Goal: Task Accomplishment & Management: Use online tool/utility

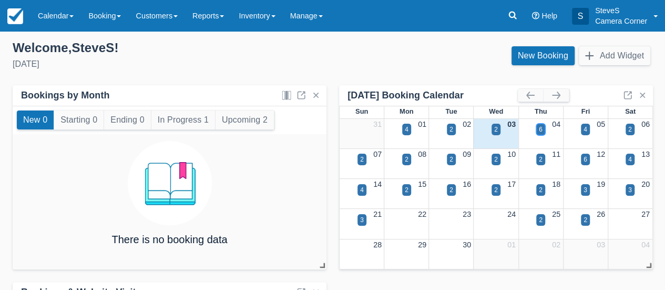
click at [538, 131] on div "6" at bounding box center [540, 129] width 9 height 12
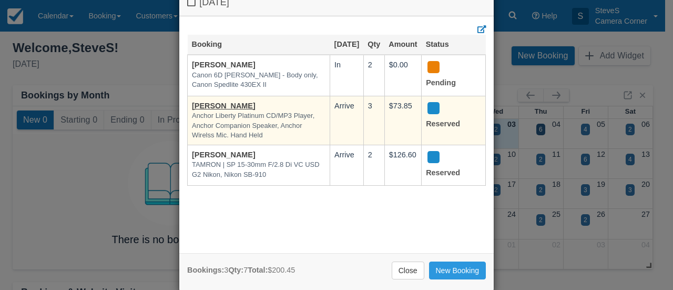
scroll to position [42, 0]
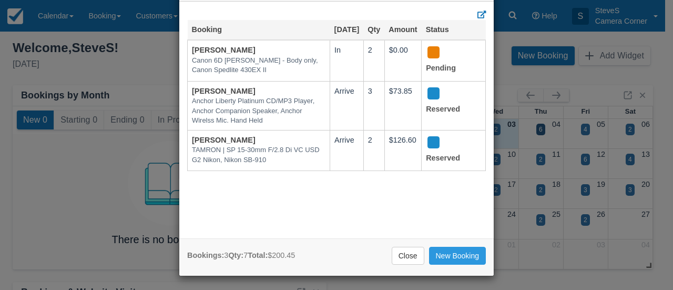
click at [586, 129] on div "Thursday September 4 2025 Booking Sep 4 Qty Amount Status Lawrenc Johnson Canon…" at bounding box center [336, 145] width 673 height 290
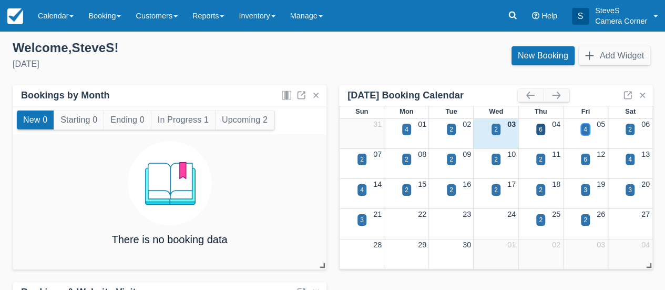
click at [586, 129] on div "4" at bounding box center [585, 129] width 4 height 9
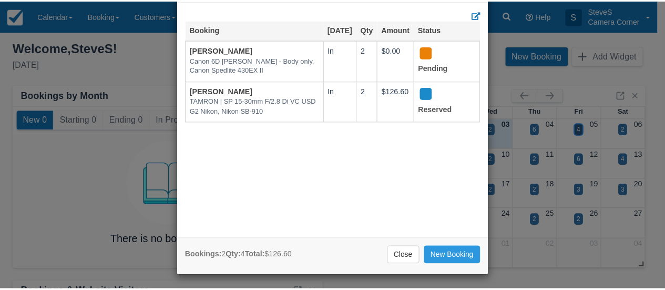
scroll to position [0, 0]
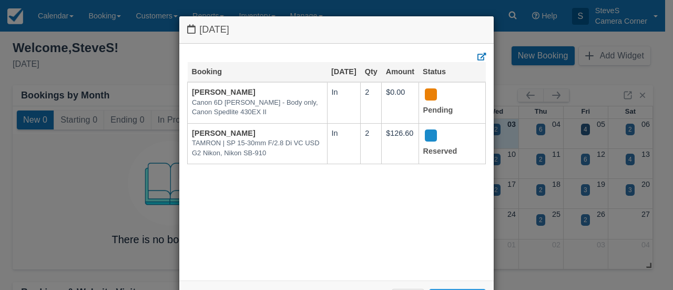
click at [538, 74] on div "Friday September 5 2025 Booking Sep 5 Qty Amount Status Lawrenc Johnson Canon 6…" at bounding box center [336, 145] width 673 height 290
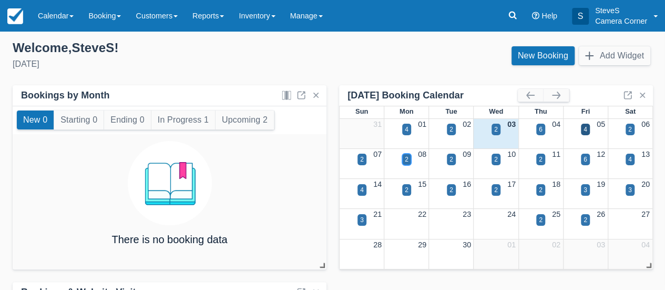
click at [407, 157] on div "2" at bounding box center [407, 159] width 4 height 9
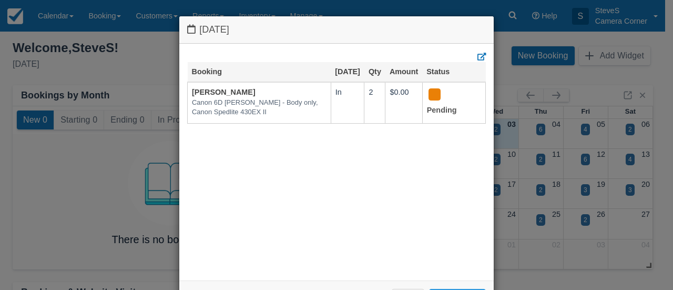
click at [494, 44] on div "Monday September 8 2025 Booking Sep 8 Qty Amount Status Lawrenc Johnson Canon 6…" at bounding box center [336, 145] width 673 height 290
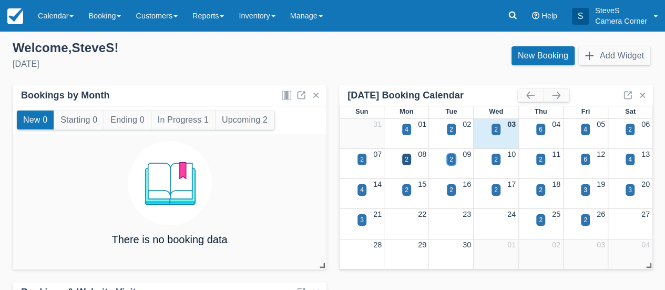
click at [455, 159] on div "2" at bounding box center [451, 159] width 9 height 12
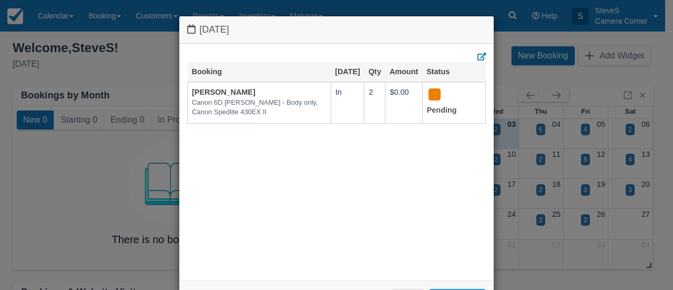
click at [501, 47] on div "Tuesday September 9 2025 Booking Sep 9 Qty Amount Status Lawrenc Johnson Canon …" at bounding box center [336, 145] width 673 height 290
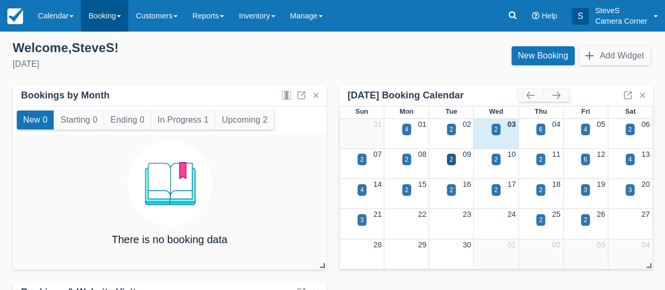
click at [110, 15] on link "Booking" at bounding box center [104, 16] width 47 height 32
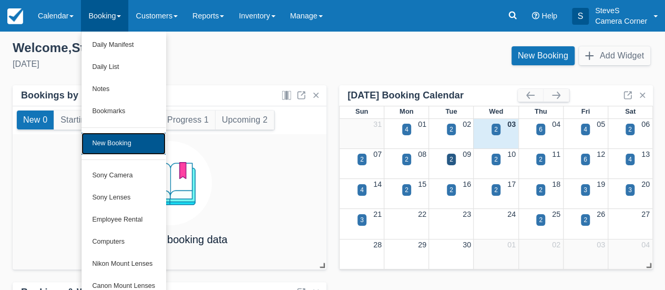
click at [108, 139] on link "New Booking" at bounding box center [123, 143] width 84 height 22
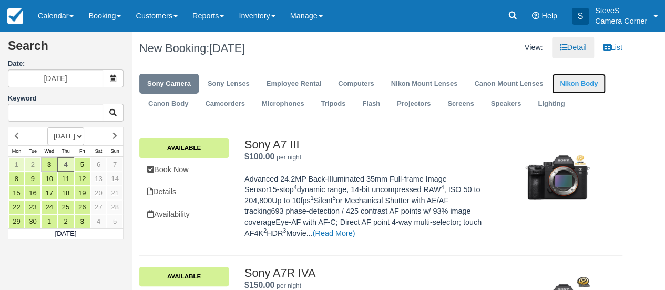
click at [574, 81] on link "Nikon Body" at bounding box center [579, 84] width 54 height 20
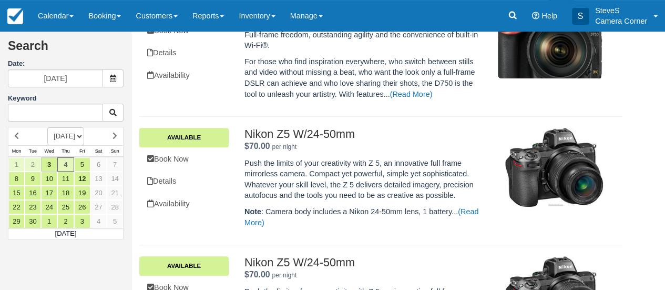
scroll to position [158, 0]
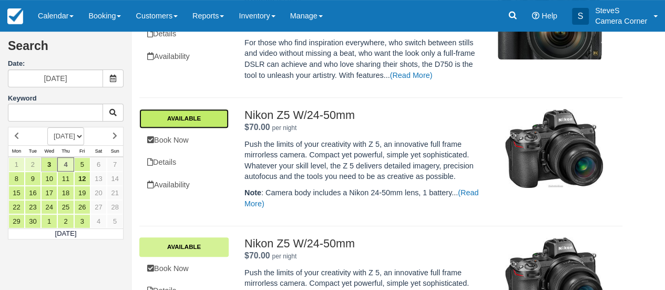
click at [193, 116] on link "Available" at bounding box center [183, 118] width 89 height 19
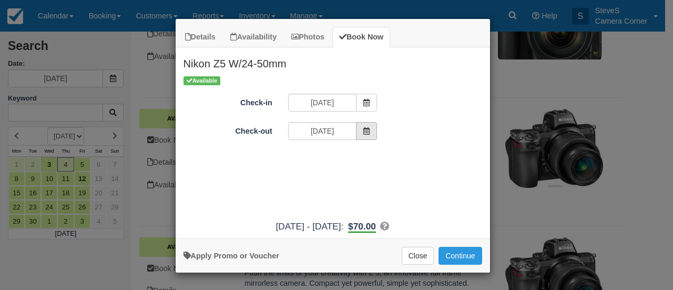
click at [369, 132] on icon "Item Modal" at bounding box center [366, 130] width 7 height 7
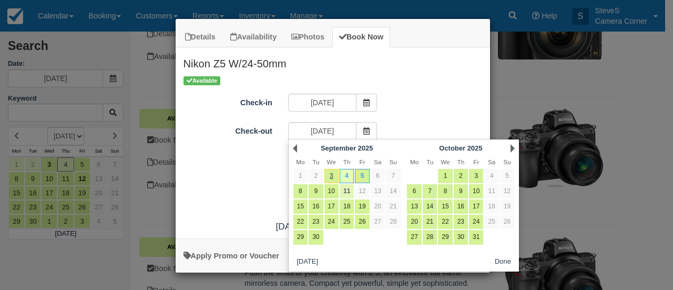
drag, startPoint x: 349, startPoint y: 191, endPoint x: 339, endPoint y: 186, distance: 11.5
click at [347, 191] on link "11" at bounding box center [346, 191] width 14 height 14
type input "09/11/25"
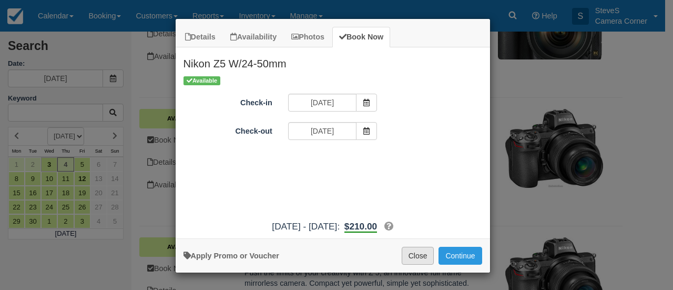
click at [417, 254] on button "Close" at bounding box center [418, 255] width 33 height 18
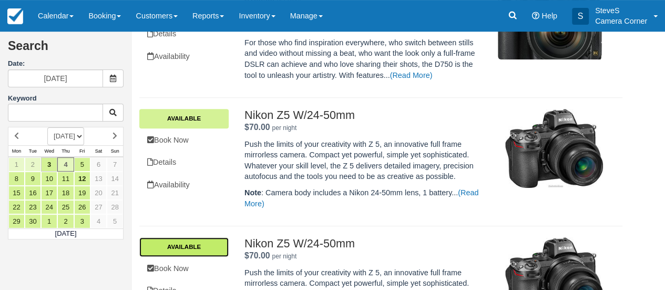
click at [212, 251] on link "Available" at bounding box center [183, 246] width 89 height 19
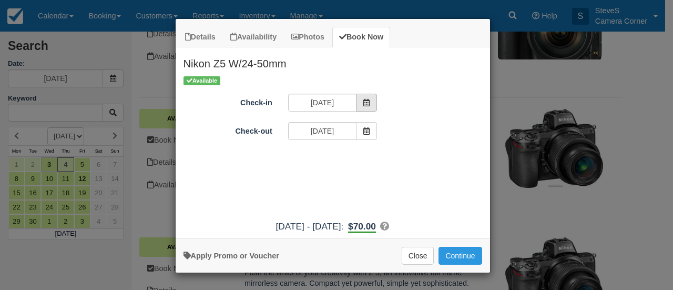
click at [369, 101] on icon "Item Modal" at bounding box center [366, 102] width 7 height 7
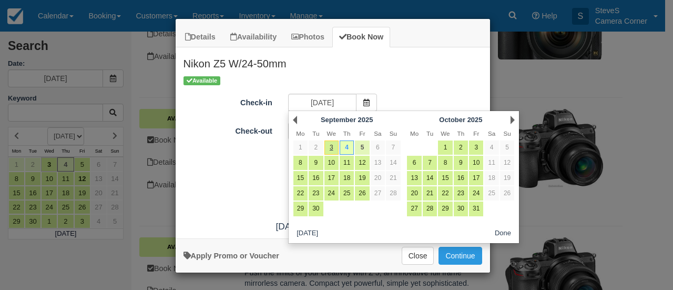
click at [359, 149] on link "5" at bounding box center [362, 147] width 14 height 14
type input "09/05/25"
type input "09/06/25"
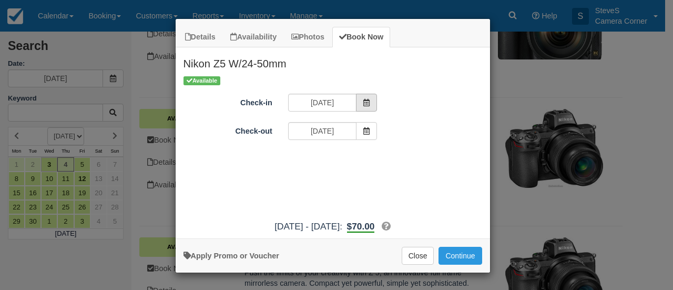
click at [373, 98] on span "Item Modal" at bounding box center [366, 103] width 21 height 18
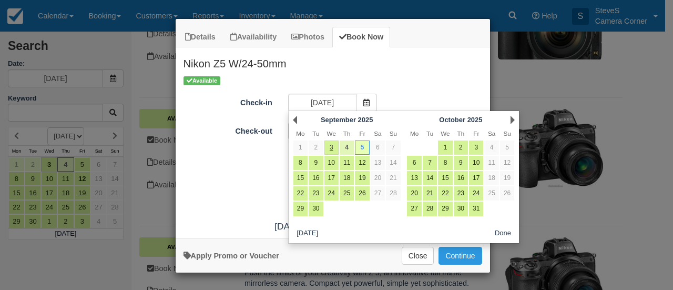
click at [346, 149] on link "4" at bounding box center [346, 147] width 14 height 14
type input "09/04/25"
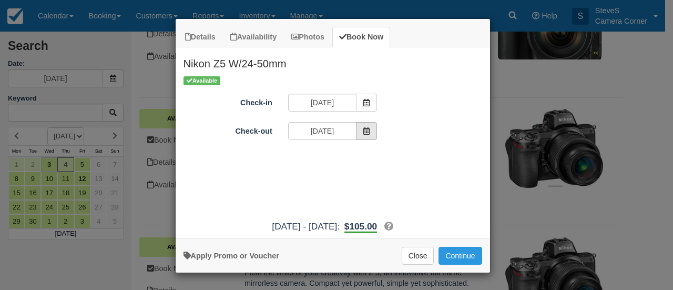
click at [365, 129] on icon "Item Modal" at bounding box center [366, 130] width 7 height 7
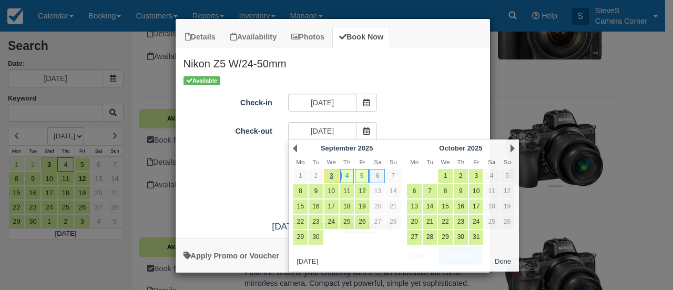
click at [410, 123] on div "Check-out 09/06/25" at bounding box center [333, 132] width 314 height 20
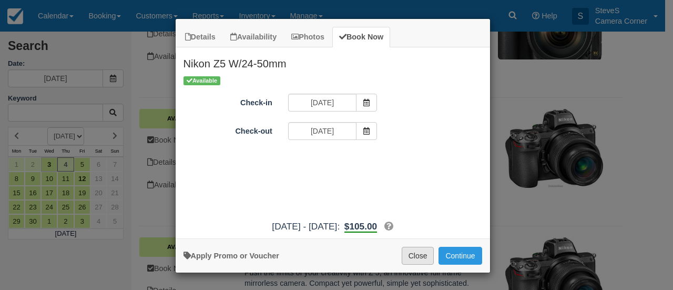
click at [424, 251] on button "Close" at bounding box center [418, 255] width 33 height 18
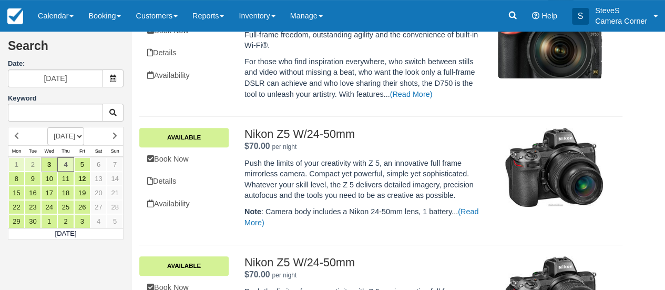
scroll to position [221, 0]
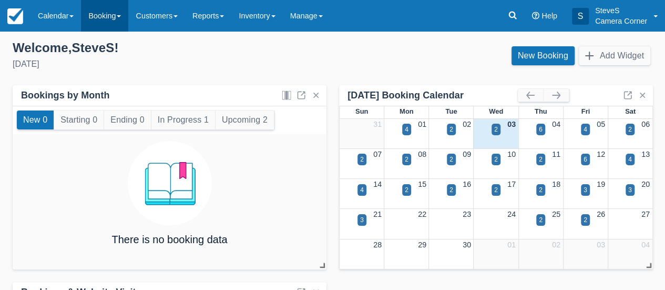
click at [101, 19] on link "Booking" at bounding box center [104, 16] width 47 height 32
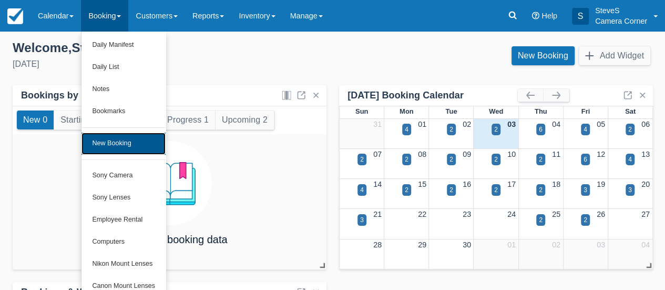
click at [145, 148] on link "New Booking" at bounding box center [123, 143] width 84 height 22
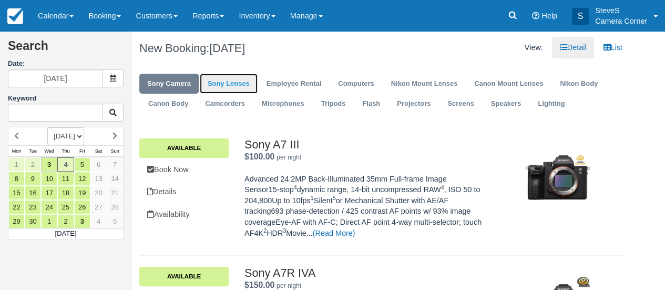
click at [235, 83] on link "Sony Lenses" at bounding box center [229, 84] width 58 height 20
